Goal: Manage account settings

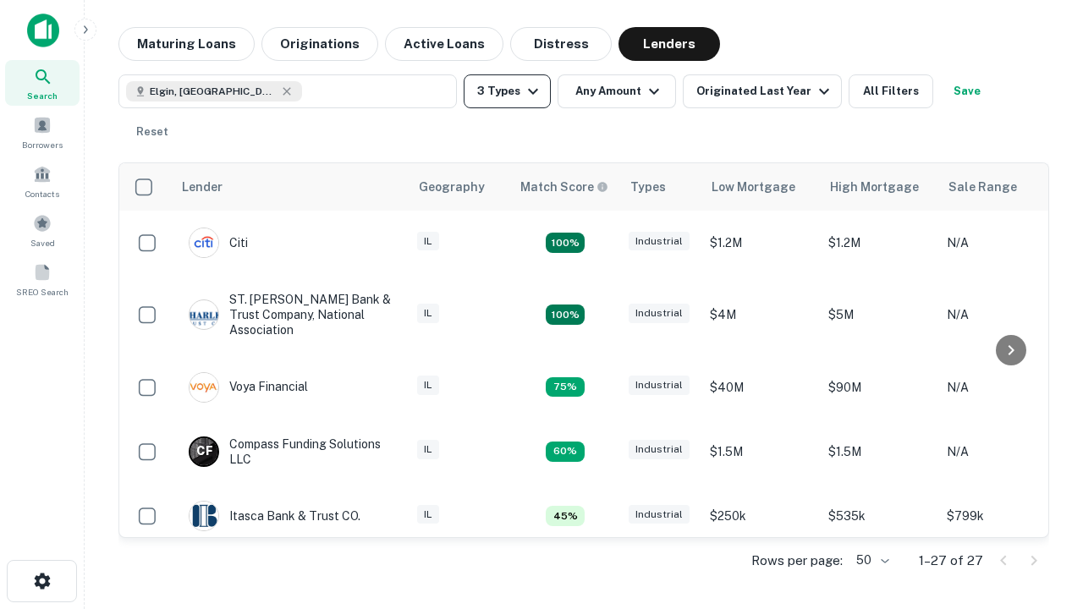
click at [507, 91] on button "3 Types" at bounding box center [507, 91] width 87 height 34
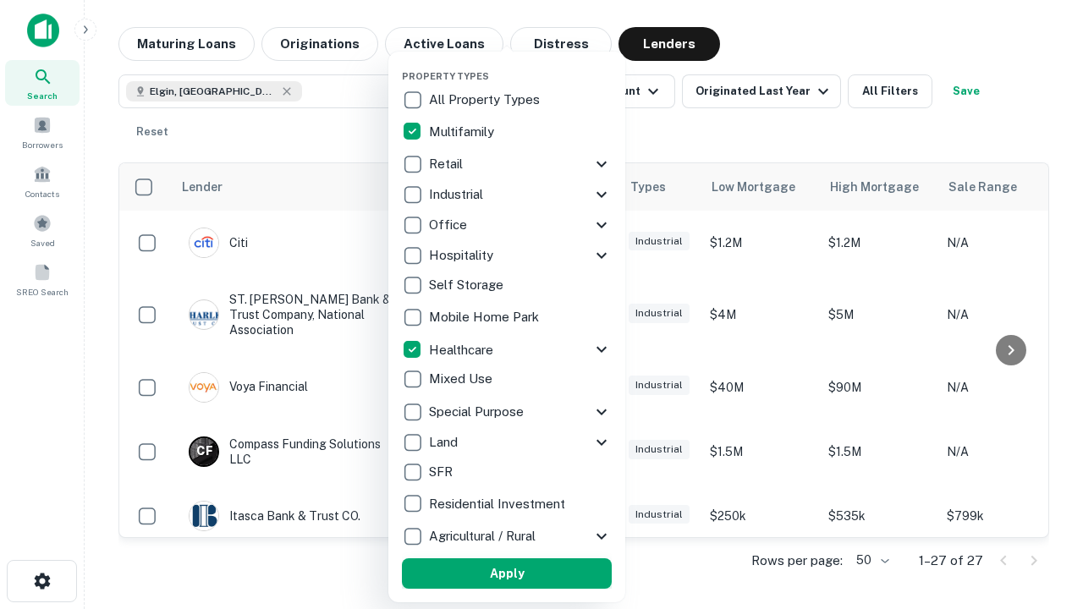
click at [507, 574] on button "Apply" at bounding box center [507, 574] width 210 height 30
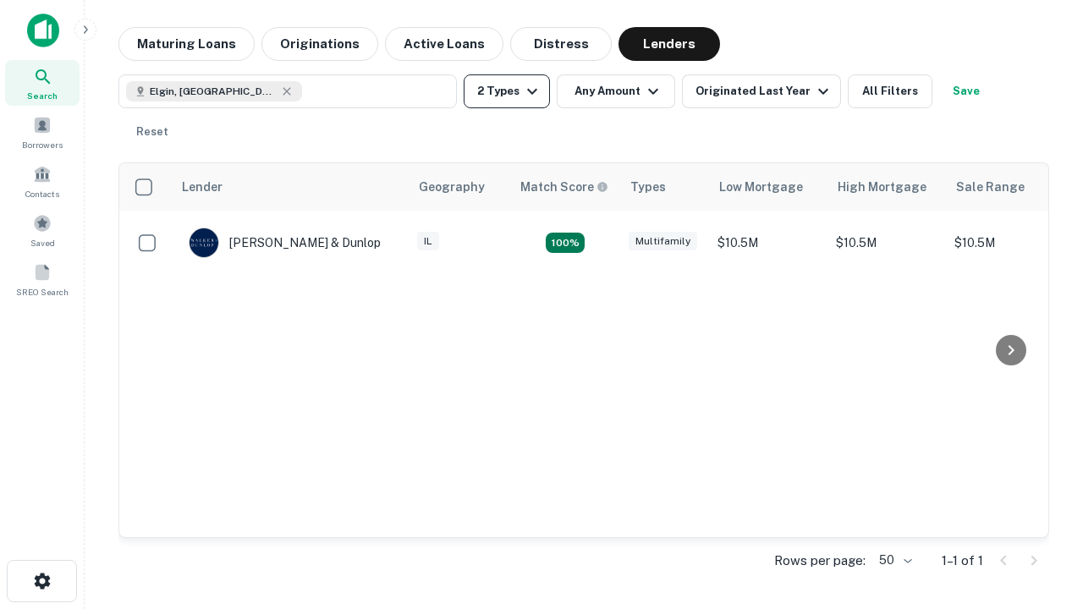
click at [507, 91] on button "2 Types" at bounding box center [507, 91] width 86 height 34
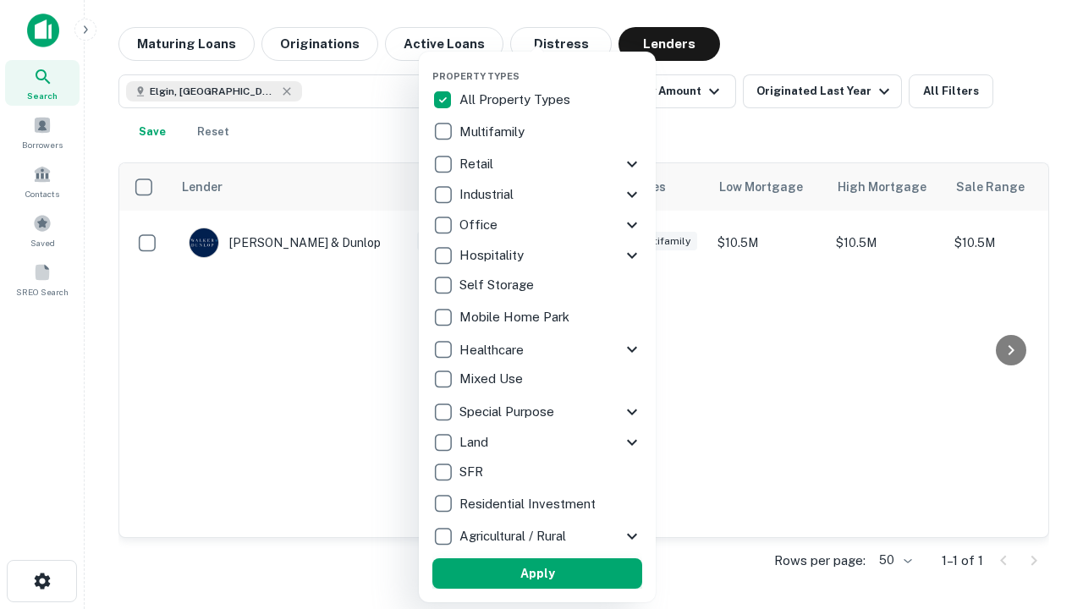
click at [537, 574] on button "Apply" at bounding box center [537, 574] width 210 height 30
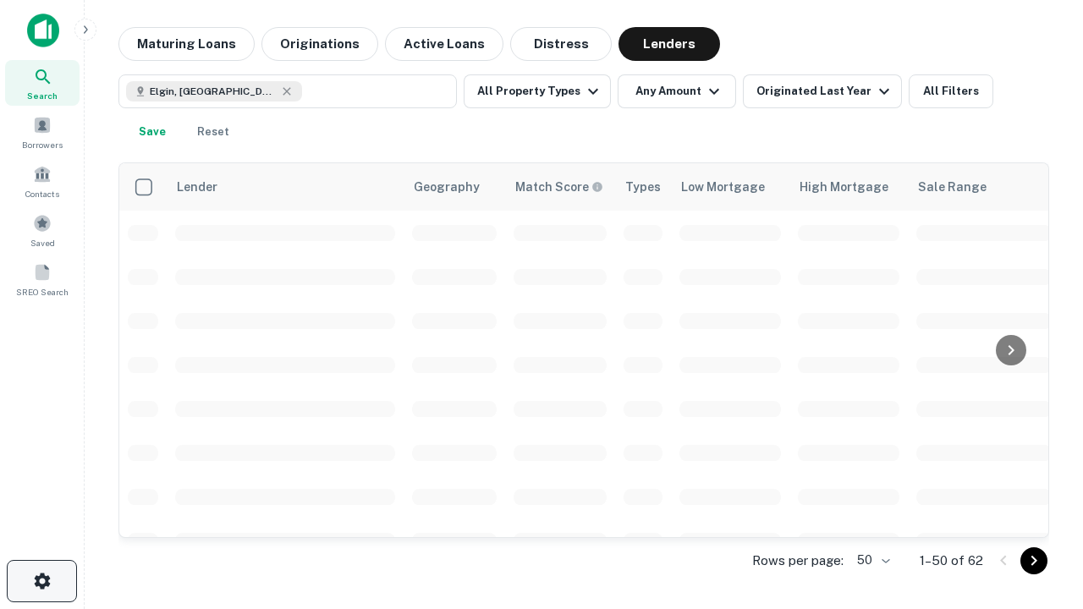
click at [41, 581] on icon "button" at bounding box center [42, 581] width 20 height 20
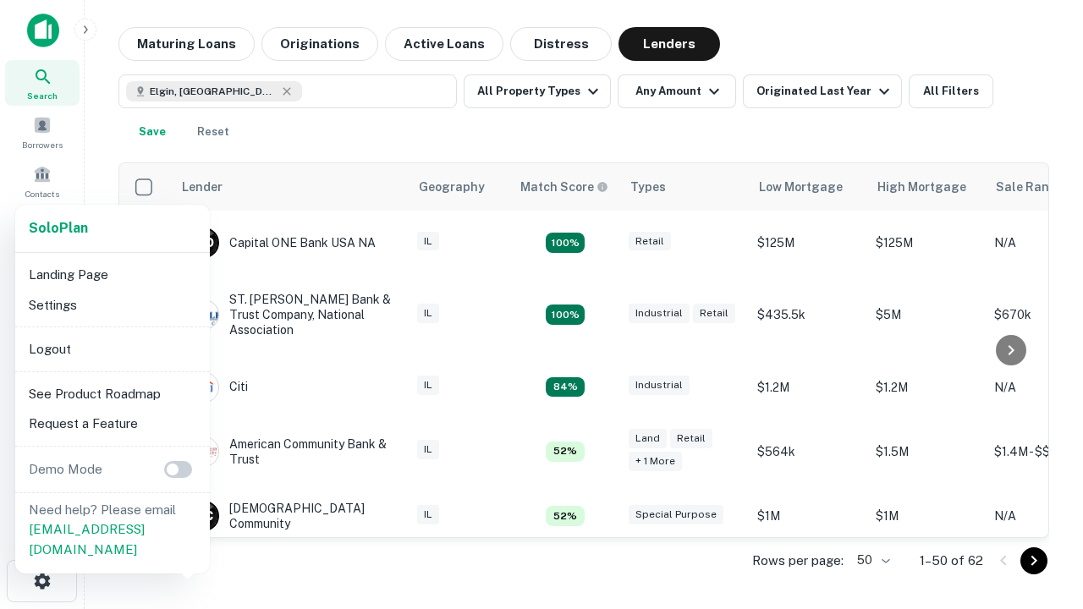
click at [112, 349] on li "Logout" at bounding box center [112, 349] width 181 height 30
